Goal: Find specific page/section: Find specific page/section

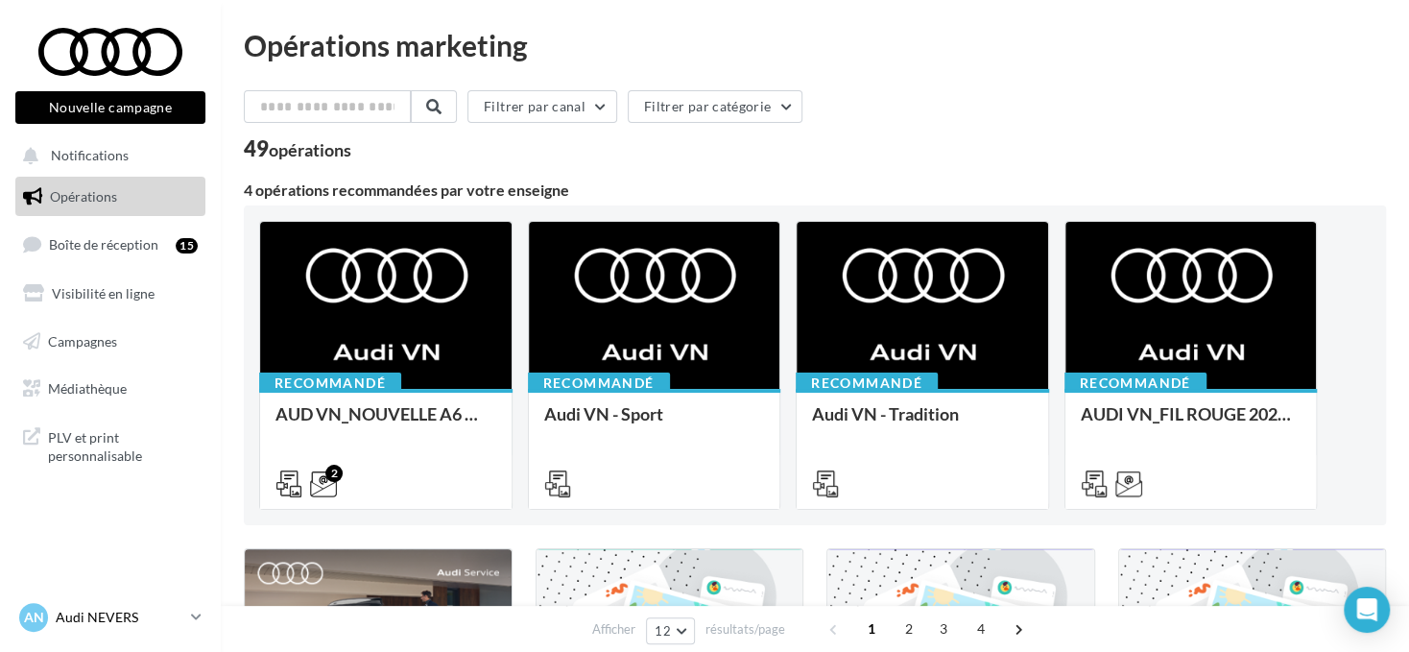
click at [138, 609] on p "Audi NEVERS" at bounding box center [120, 616] width 128 height 19
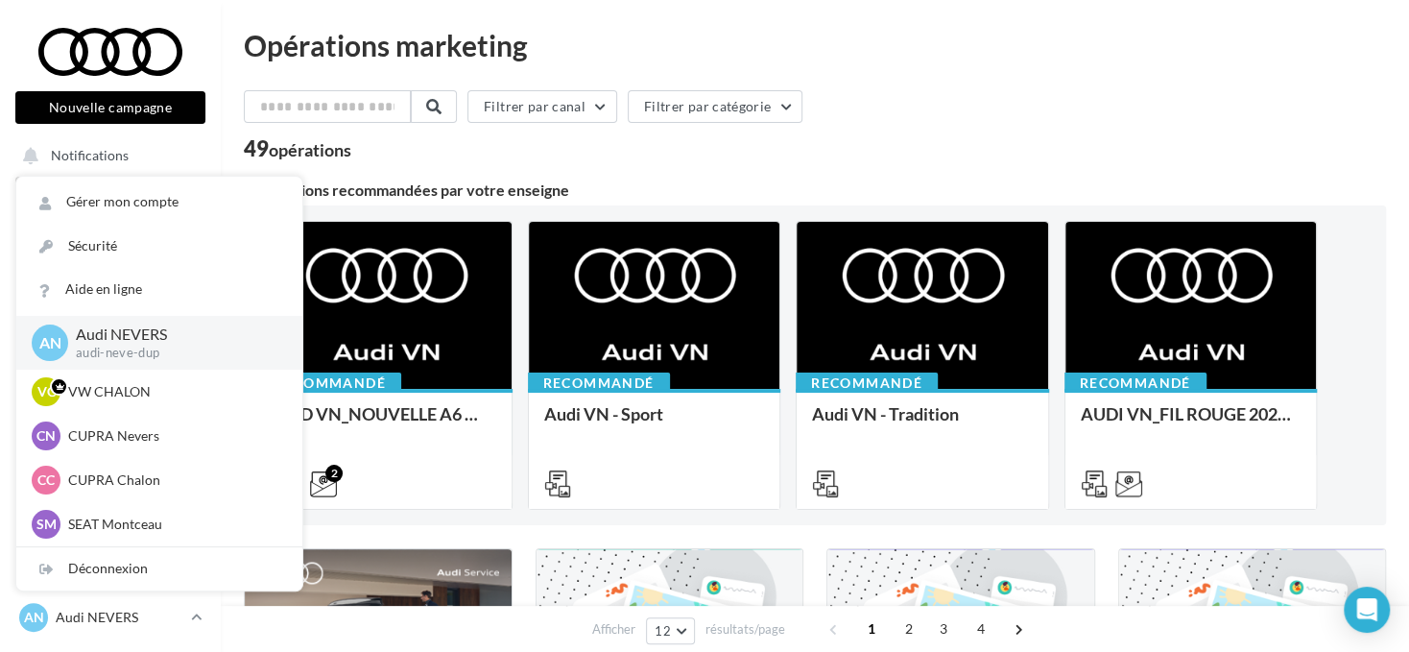
click at [262, 125] on div "Filtrer par canal Filtrer par catégorie" at bounding box center [815, 110] width 1142 height 40
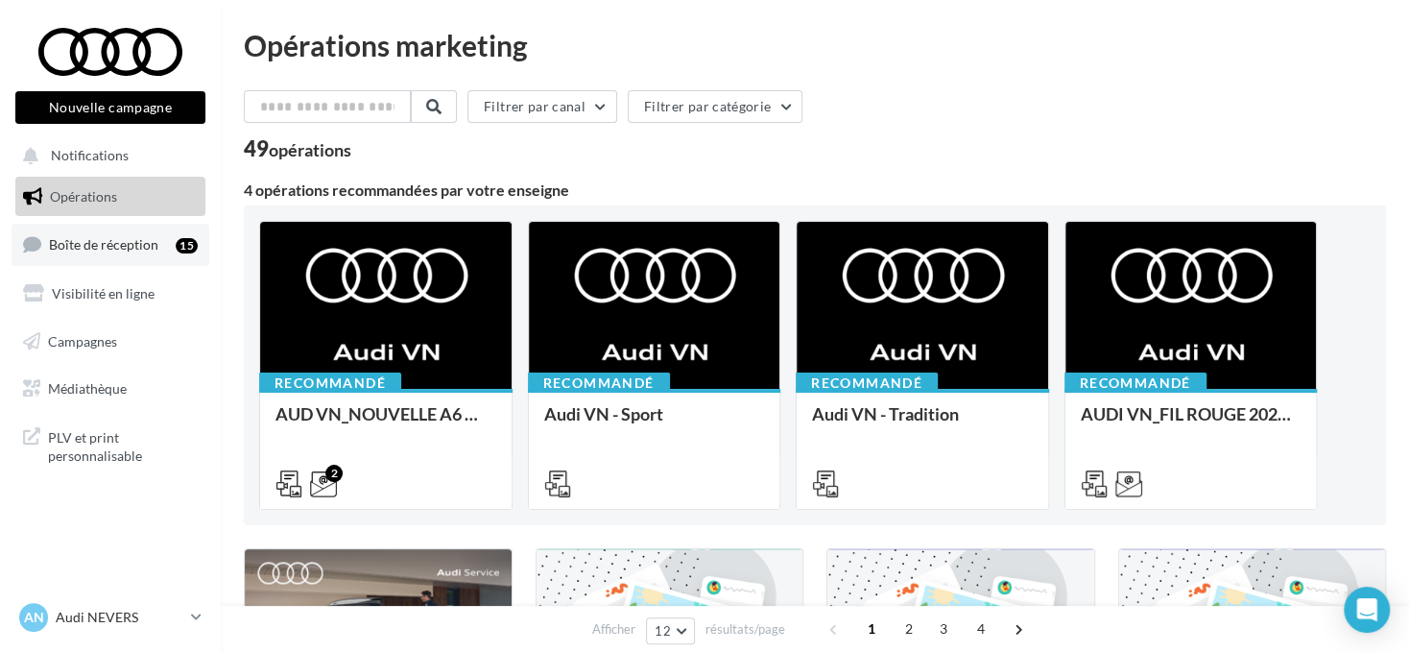
click at [102, 239] on span "Boîte de réception" at bounding box center [103, 244] width 109 height 16
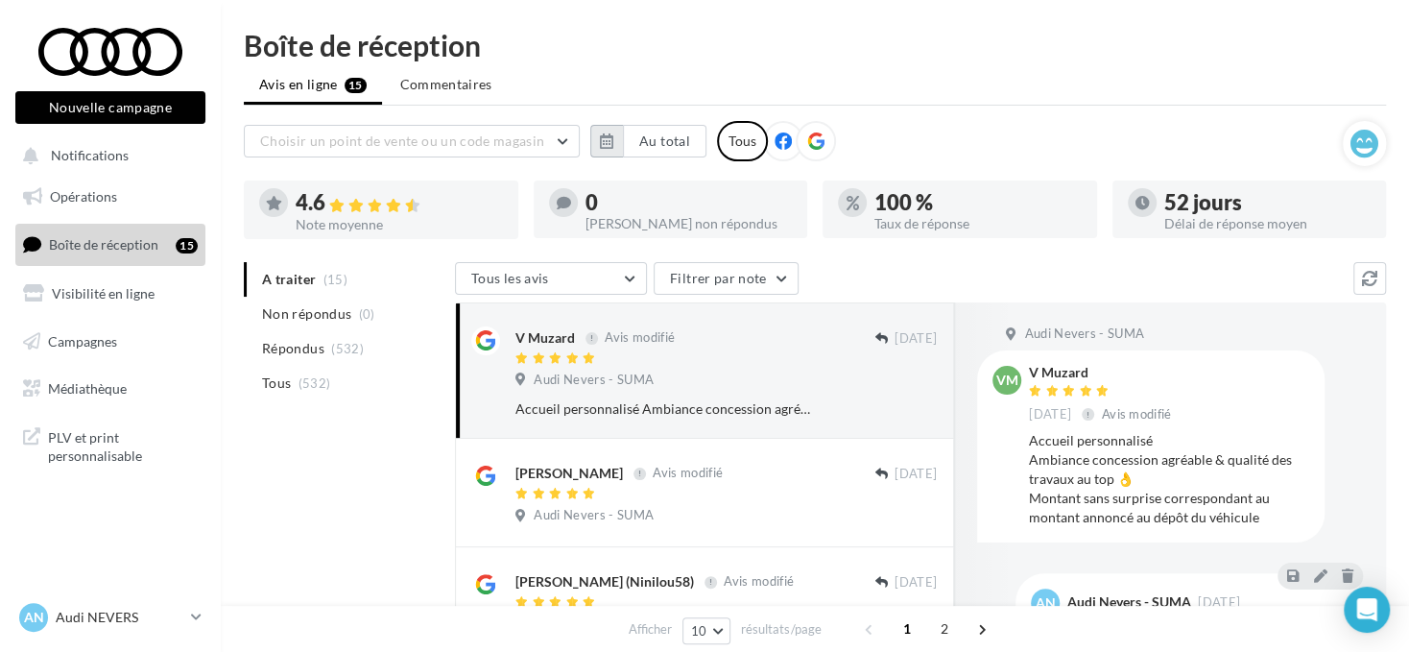
click at [605, 145] on icon "button" at bounding box center [606, 140] width 13 height 15
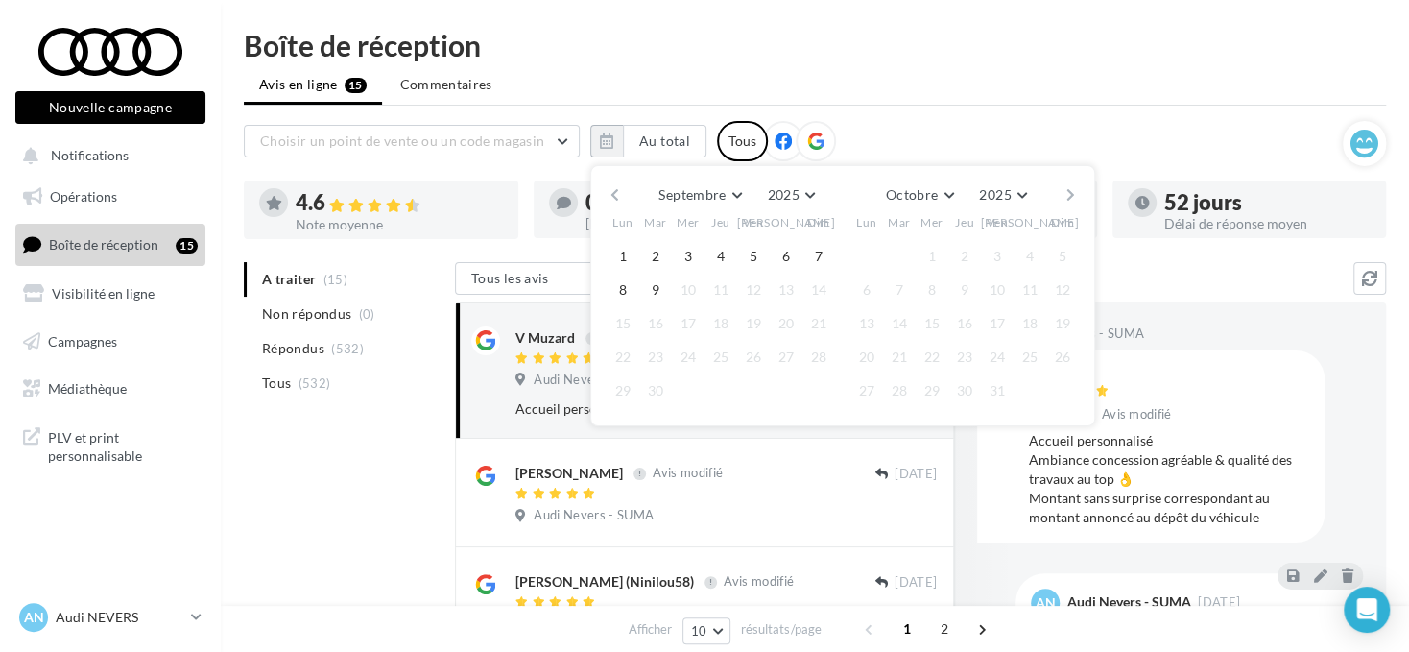
click at [614, 184] on button "button" at bounding box center [615, 194] width 16 height 27
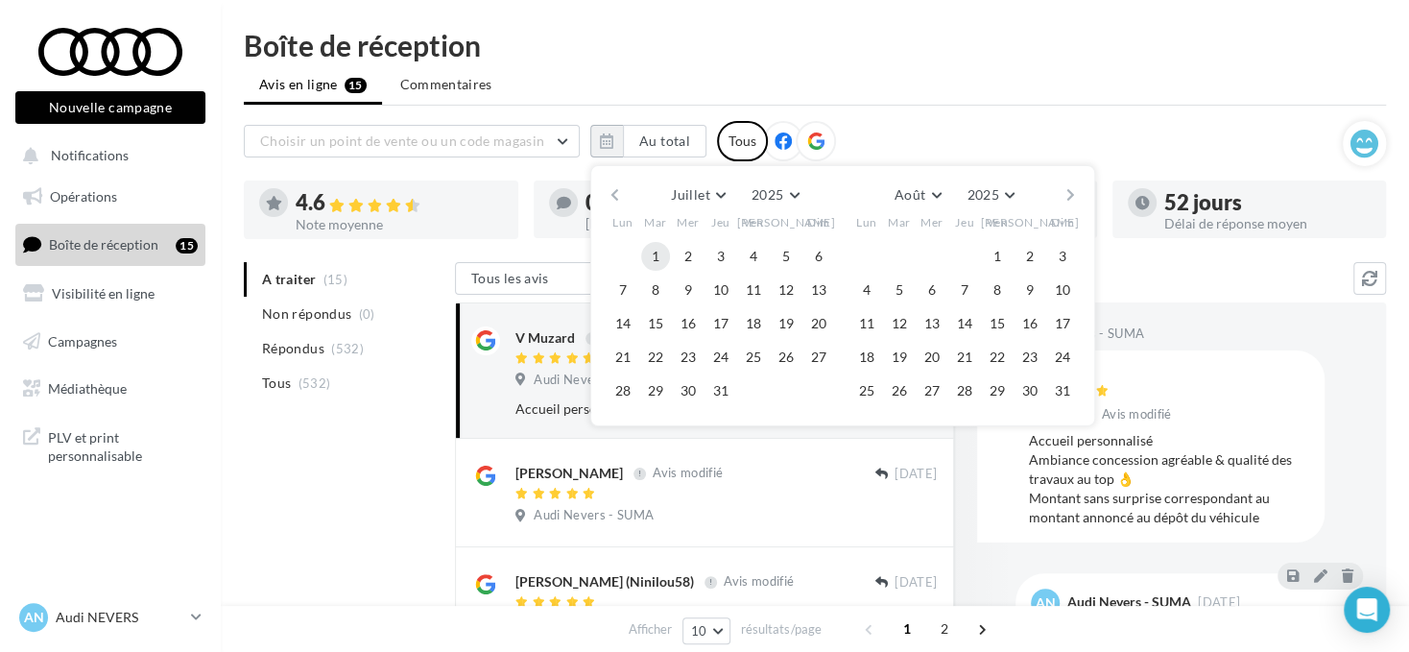
click at [661, 245] on button "1" at bounding box center [655, 256] width 29 height 29
click at [1067, 192] on button "button" at bounding box center [1070, 194] width 16 height 27
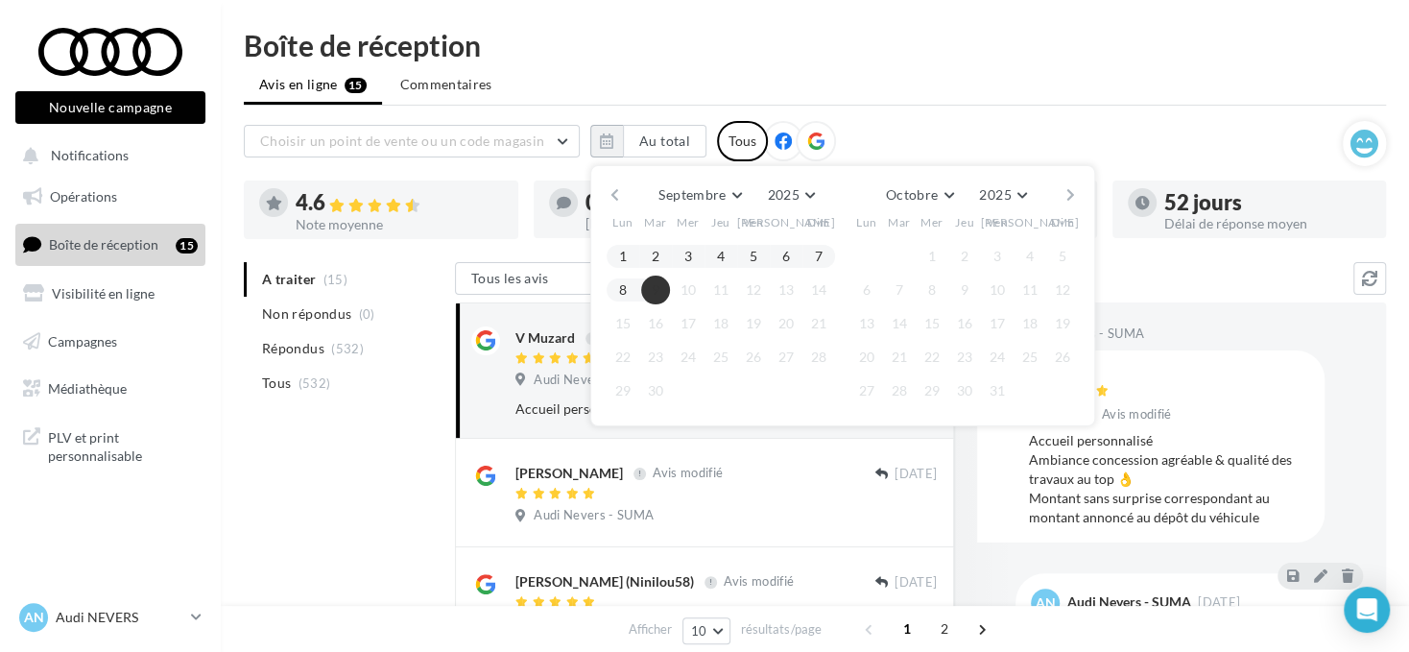
click at [665, 287] on button "9" at bounding box center [655, 289] width 29 height 29
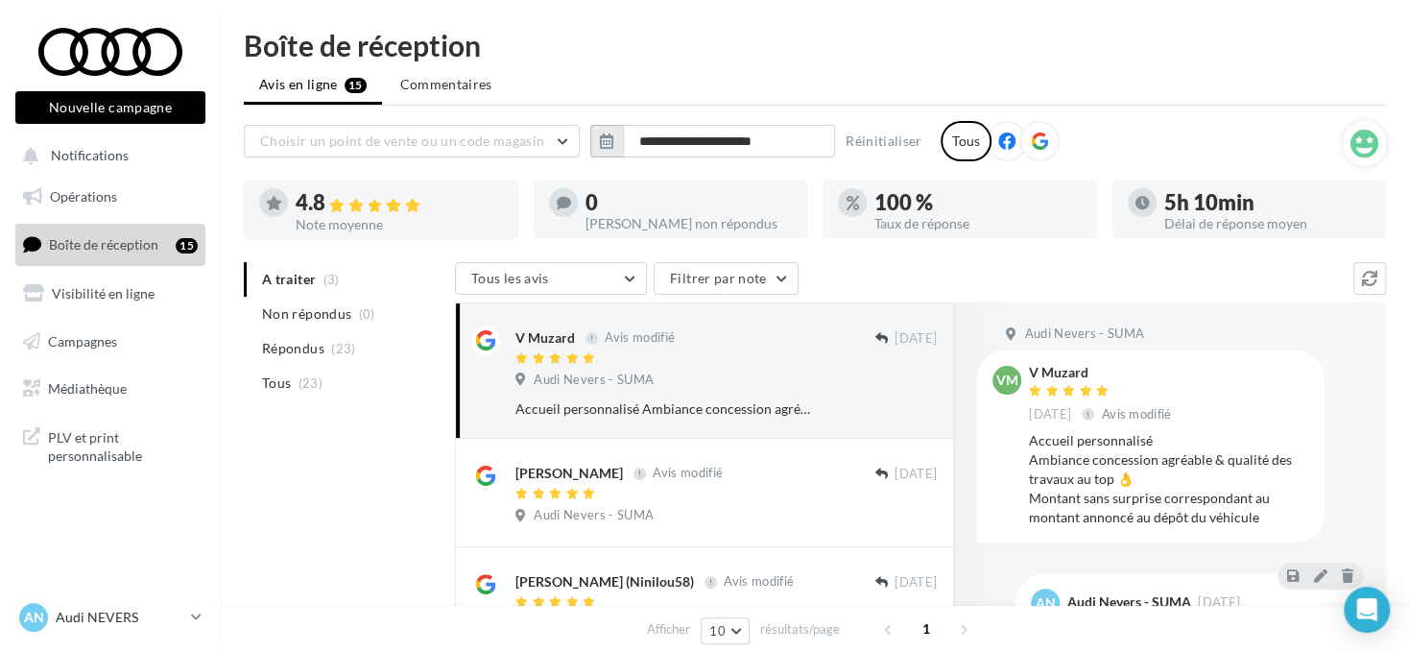
click at [598, 141] on button "button" at bounding box center [606, 141] width 33 height 33
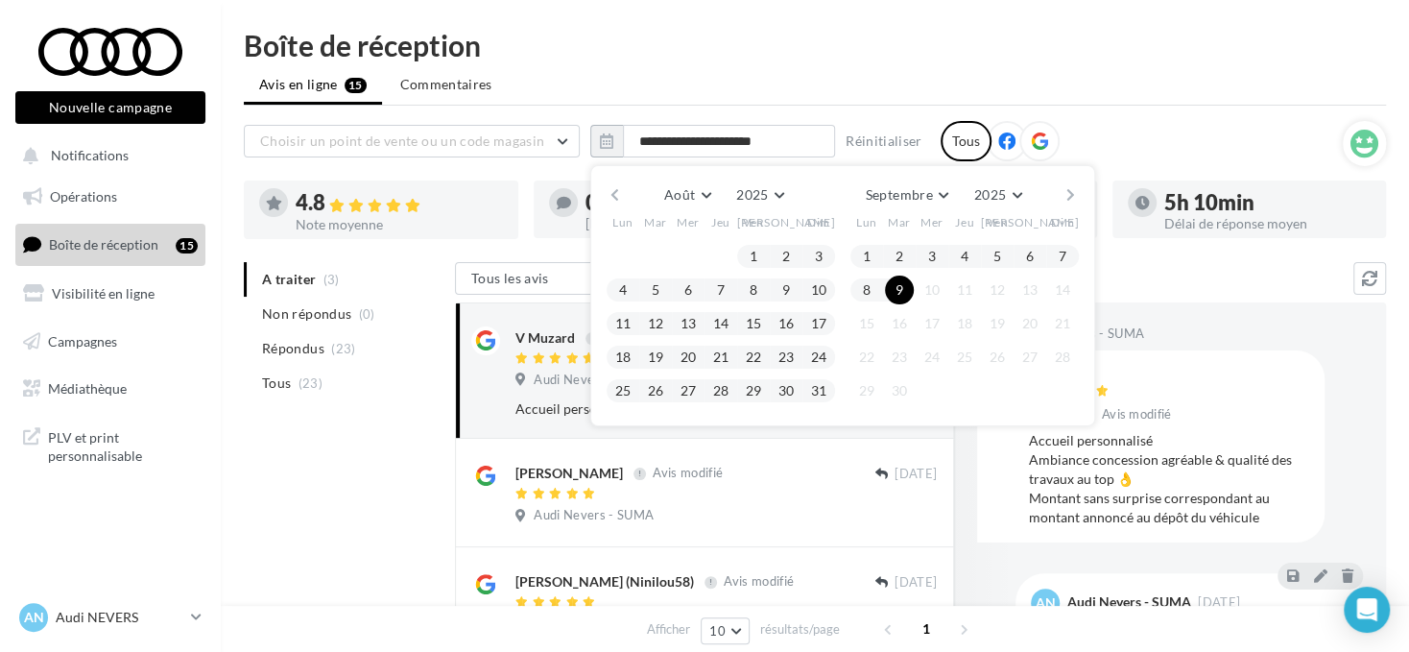
click at [603, 197] on div "Août Janvier Février Mars Avril Mai Juin Juillet Août Septembre Octobre Novembr…" at bounding box center [842, 295] width 505 height 261
click at [605, 196] on div "Août Janvier Février Mars Avril Mai Juin Juillet Août Septembre Octobre Novembr…" at bounding box center [842, 295] width 505 height 261
click at [614, 189] on button "button" at bounding box center [615, 194] width 16 height 27
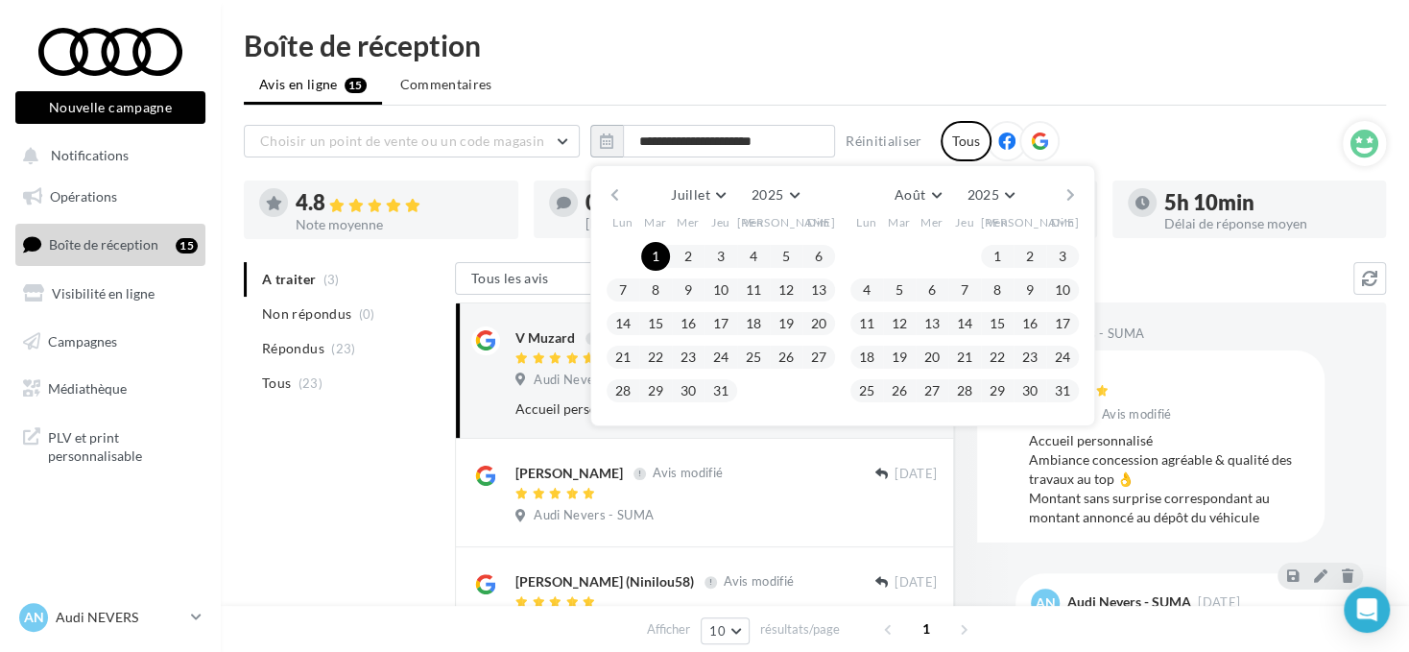
click at [614, 189] on button "button" at bounding box center [615, 194] width 16 height 27
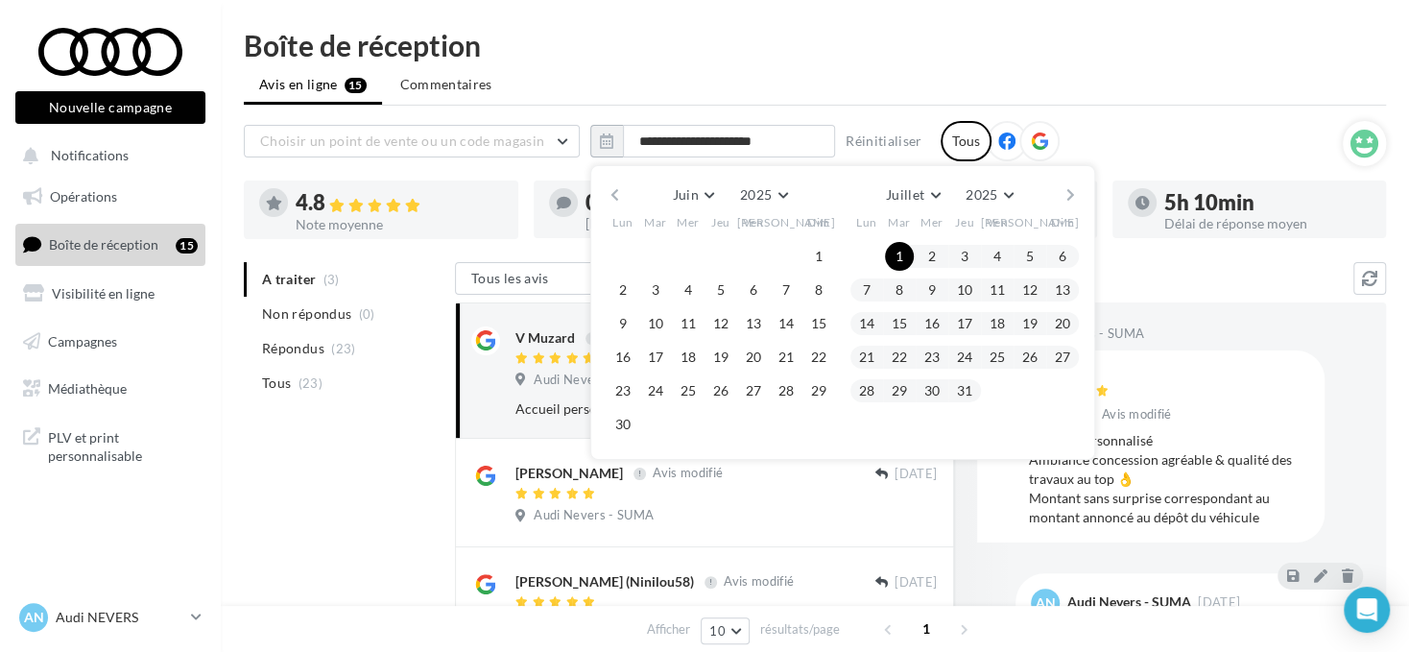
click at [614, 189] on button "button" at bounding box center [615, 194] width 16 height 27
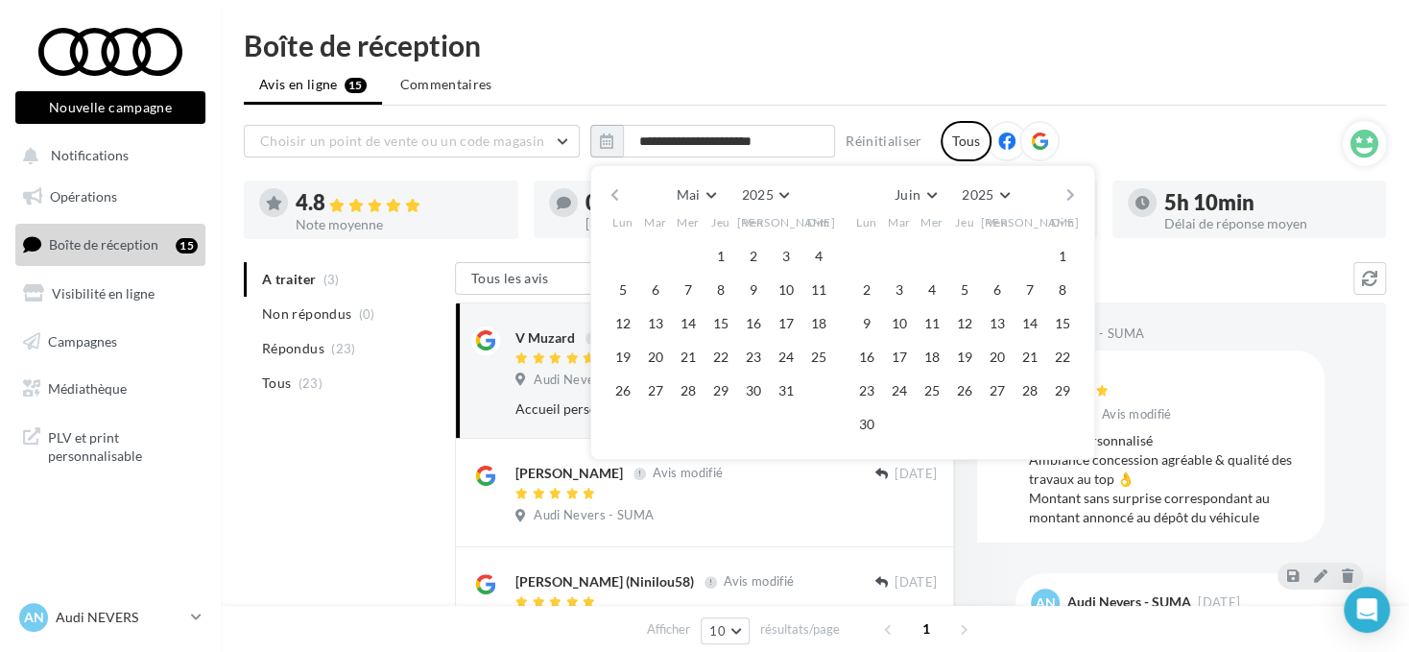
click at [614, 190] on button "button" at bounding box center [615, 194] width 16 height 27
click at [652, 248] on button "1" at bounding box center [655, 256] width 29 height 29
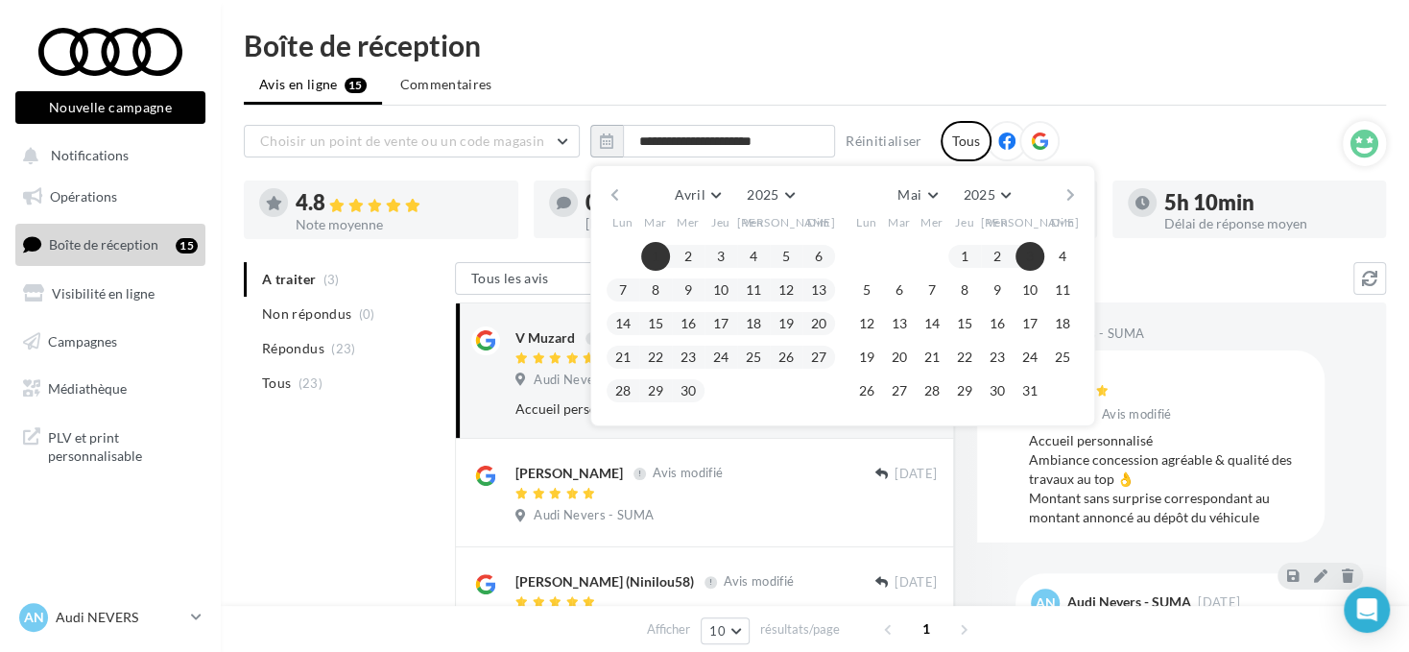
click at [1063, 191] on button "button" at bounding box center [1070, 194] width 16 height 27
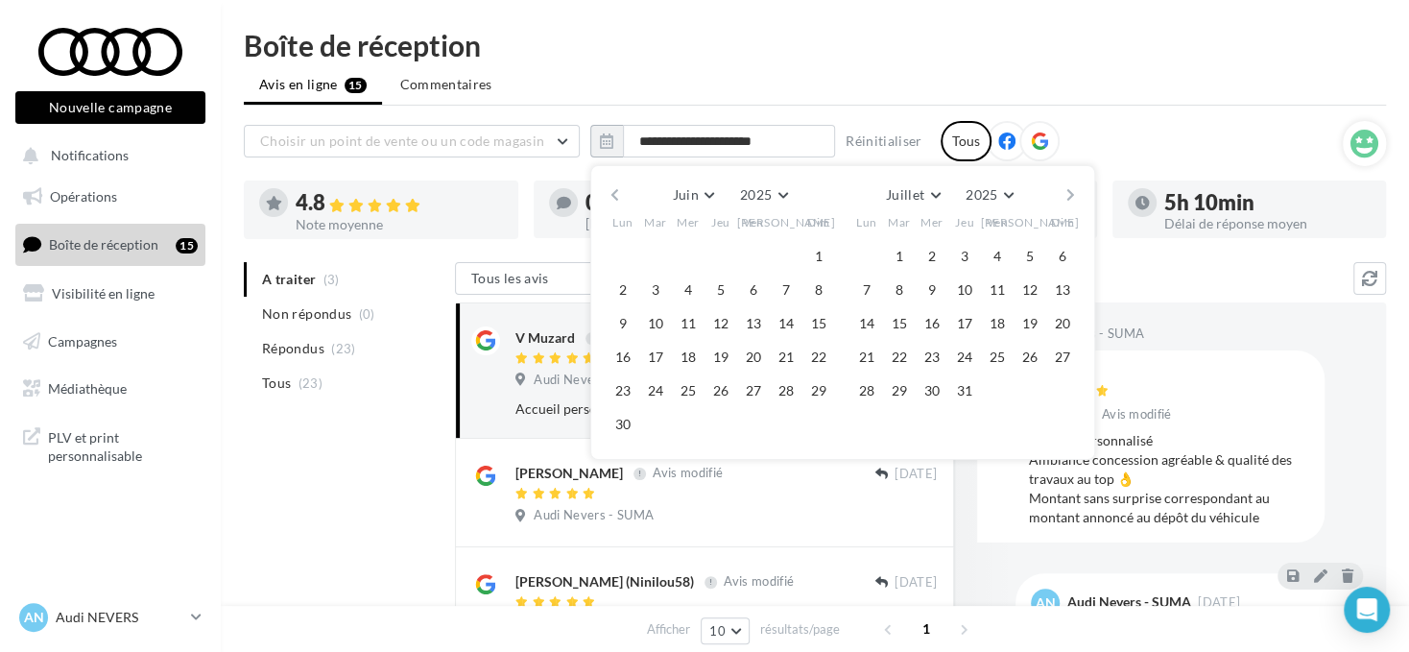
click at [1063, 191] on button "button" at bounding box center [1070, 194] width 16 height 27
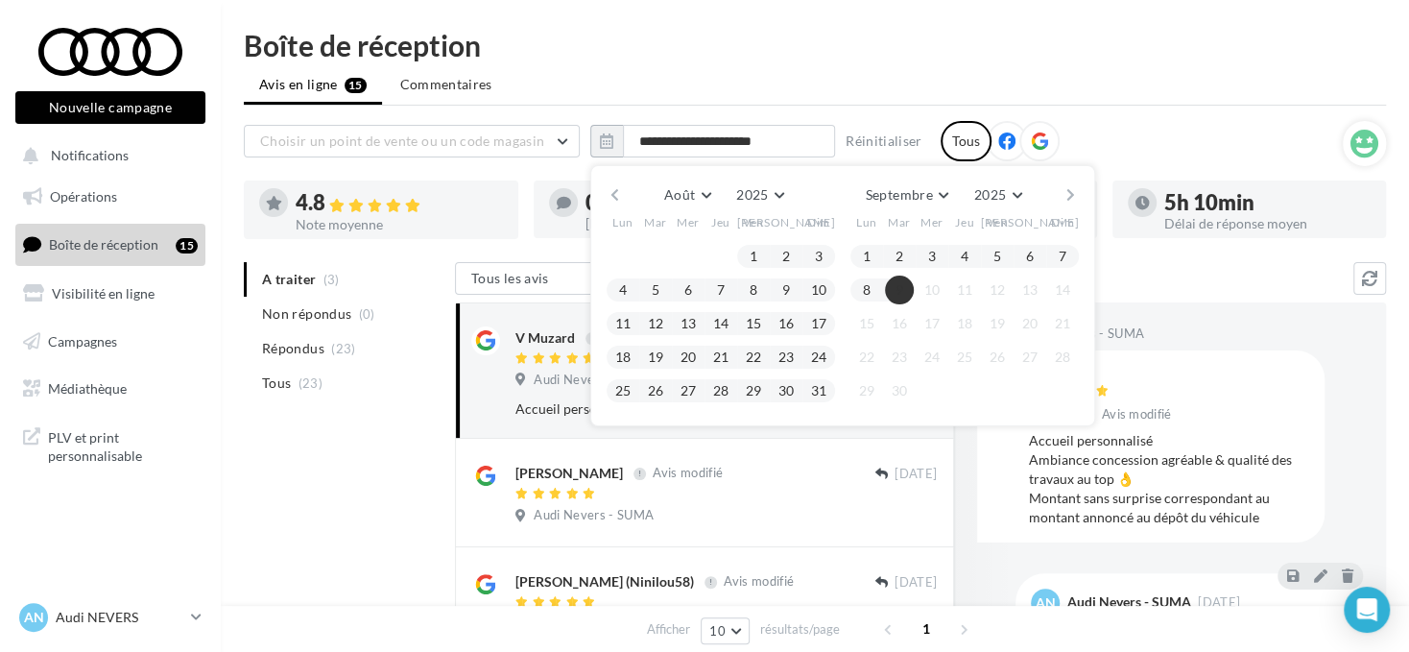
click at [896, 293] on button "9" at bounding box center [899, 289] width 29 height 29
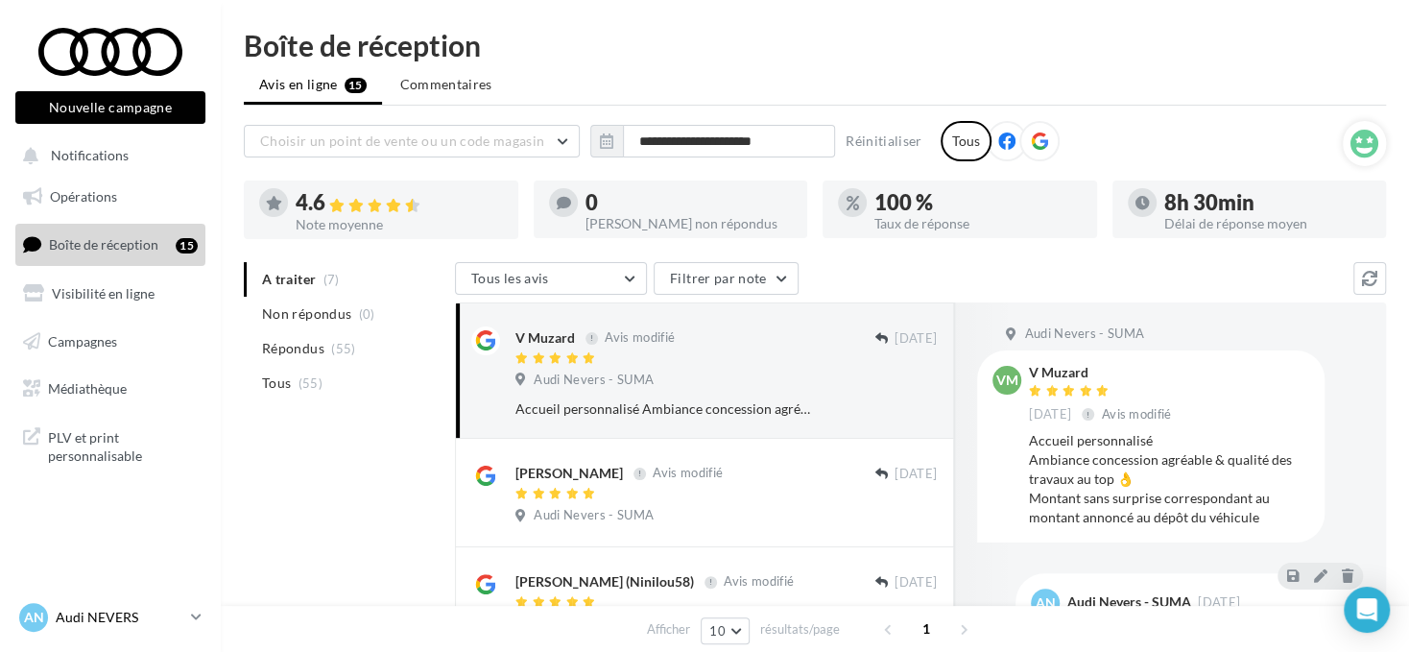
drag, startPoint x: 166, startPoint y: 620, endPoint x: 169, endPoint y: 603, distance: 17.5
click at [164, 620] on p "Audi NEVERS" at bounding box center [120, 616] width 128 height 19
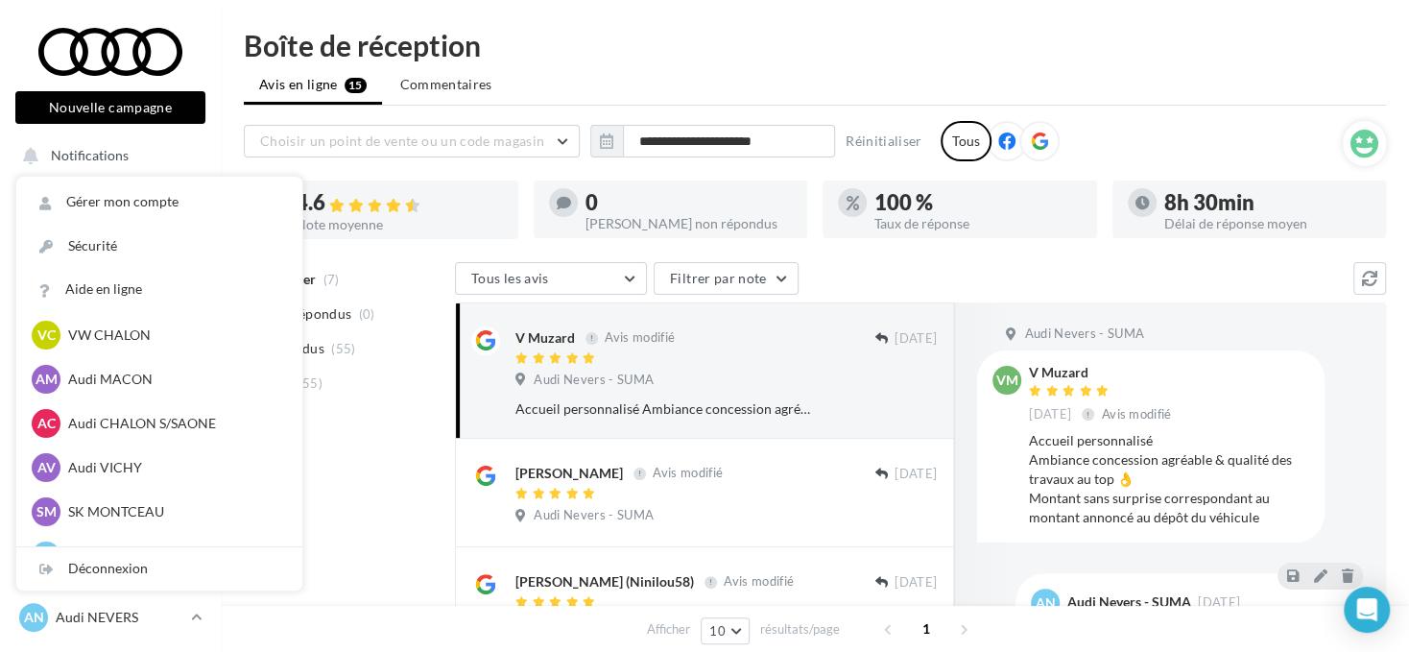
scroll to position [960, 0]
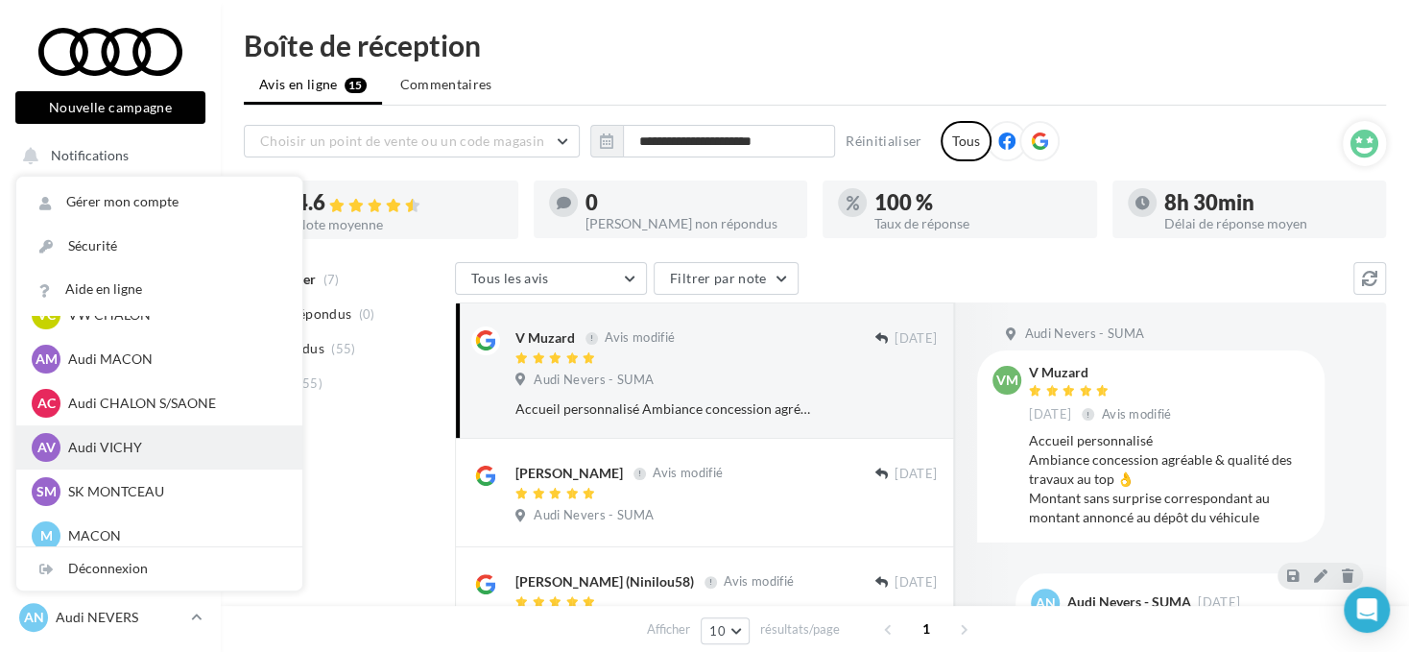
click at [214, 440] on p "Audi VICHY" at bounding box center [173, 447] width 211 height 19
